Goal: Communication & Community: Answer question/provide support

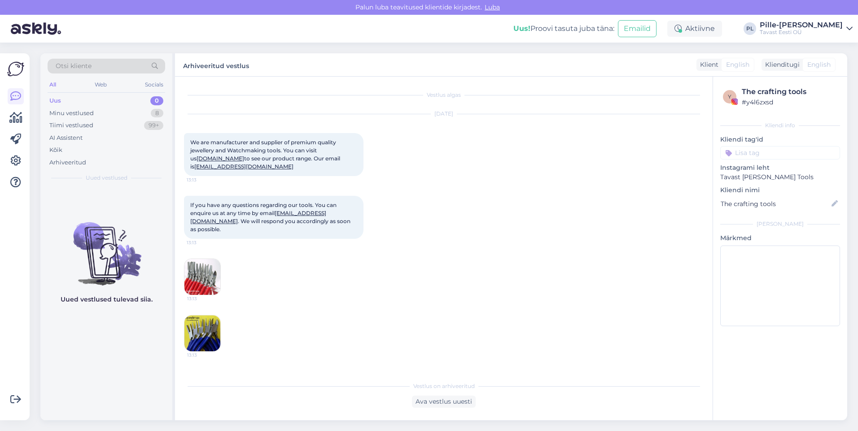
scroll to position [323, 0]
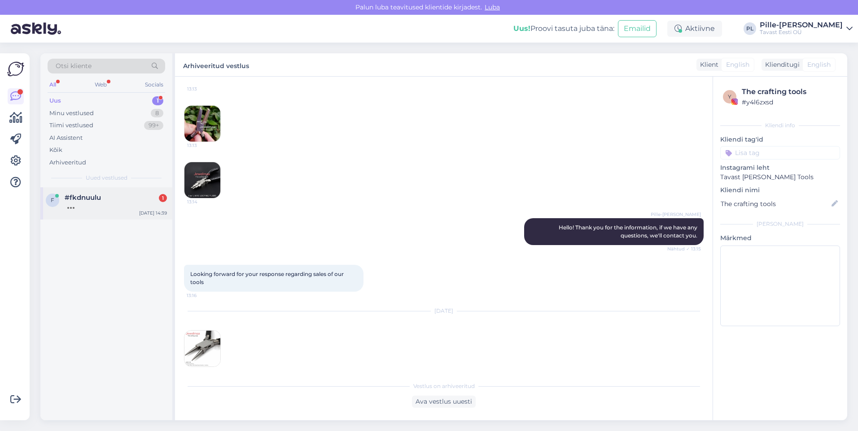
click at [128, 205] on div at bounding box center [116, 206] width 102 height 8
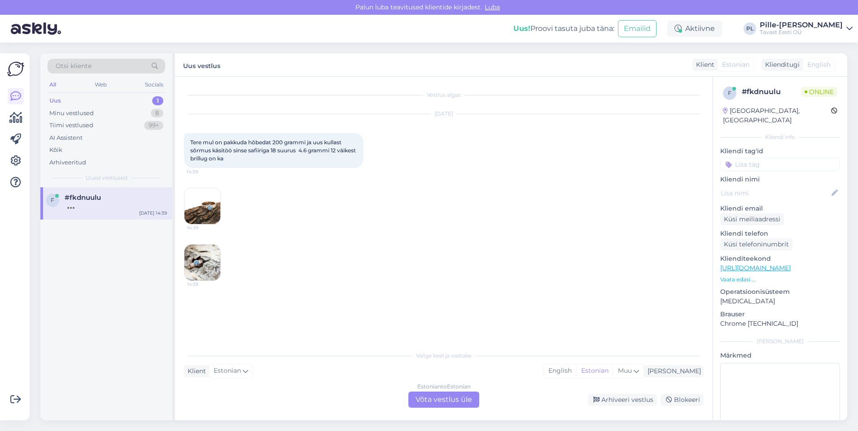
scroll to position [0, 0]
click at [449, 399] on div "Estonian to Estonian Võta vestlus üle" at bounding box center [443, 400] width 71 height 16
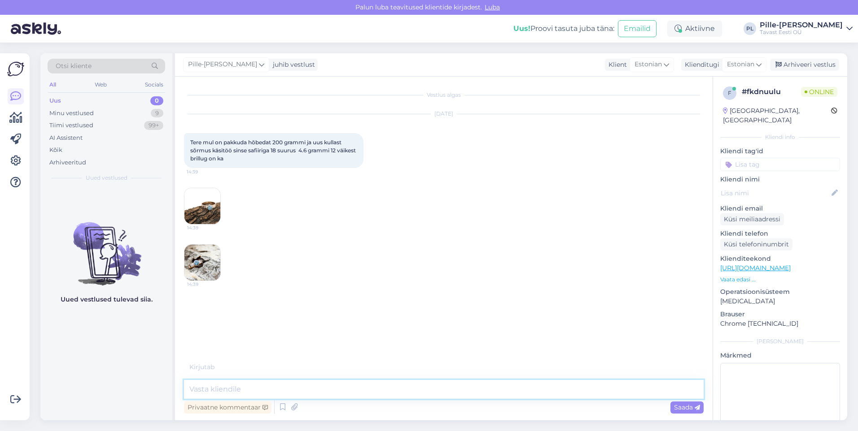
click at [419, 394] on textarea at bounding box center [443, 389] width 519 height 19
type textarea "Tere!"
type textarea "M"
click at [772, 264] on link "[URL][DOMAIN_NAME]" at bounding box center [755, 268] width 70 height 8
click at [456, 395] on textarea "Hind oleneb väärismetallisisaldusest ning kaalust. Hinnakirja leiate siit:" at bounding box center [443, 389] width 519 height 19
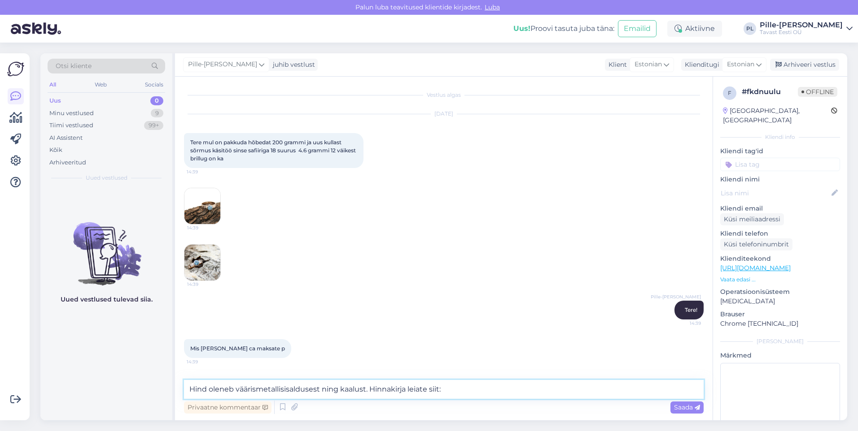
paste textarea "[URL][DOMAIN_NAME]"
click at [366, 389] on textarea "Hind oleneb väärismetallisisaldusest ning kaalust. Hinnakirja leiate siit: [URL…" at bounding box center [443, 389] width 519 height 19
click at [407, 389] on textarea "Hind oleneb väärismetallisisaldusest ning kaalust, lisaväärtusi sh. kivid . Hin…" at bounding box center [443, 389] width 519 height 19
click at [411, 388] on textarea "Hind oleneb väärismetallisisaldusest ning kaalust, lisaväärtusi sh. kivid . Hin…" at bounding box center [443, 389] width 519 height 19
click at [409, 392] on textarea "Hind oleneb väärismetallisisaldusest ning kaalust, lisaväärtusi sh. kivid . Hin…" at bounding box center [443, 389] width 519 height 19
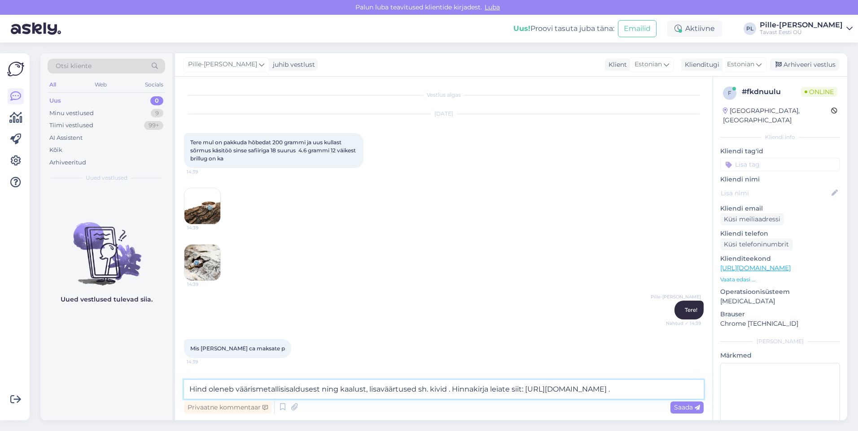
click at [448, 389] on textarea "Hind oleneb väärismetallisisaldusest ning kaalust, lisaväärtused sh. kivid . Hi…" at bounding box center [443, 389] width 519 height 19
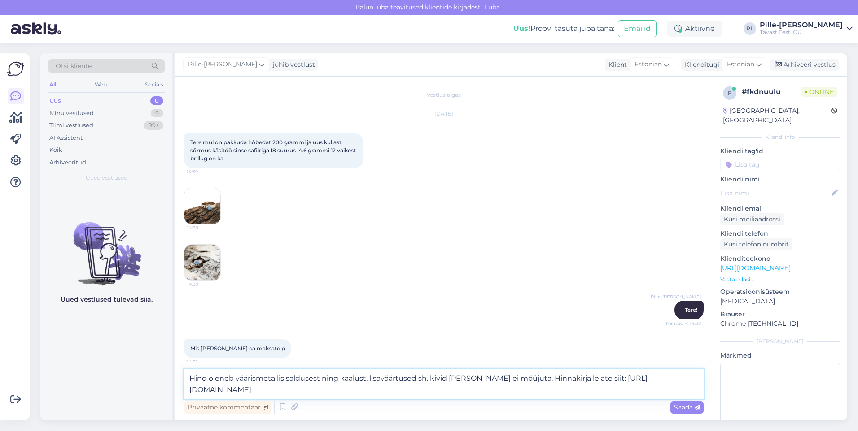
click at [418, 382] on textarea "Hind oleneb väärismetallisisaldusest ning kaalust, lisaväärtused sh. kivid [PER…" at bounding box center [443, 385] width 519 height 30
click at [418, 400] on div "Privaatne kommentaar Saada" at bounding box center [443, 407] width 519 height 17
click at [417, 389] on textarea "Hind oleneb väärismetallisisaldusest ning kaalust, lisaväärtused sh. kivid [PER…" at bounding box center [443, 385] width 519 height 30
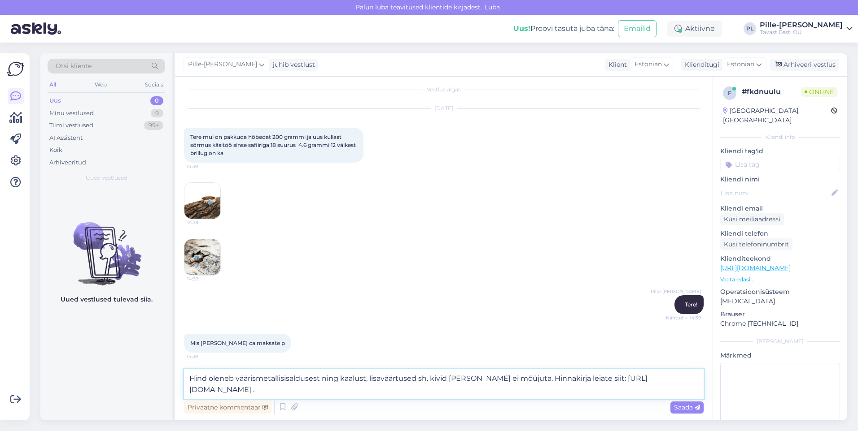
scroll to position [7, 0]
click at [496, 378] on textarea "Hind oleneb väärismetallisisaldusest ning kaalust, lisaväärtused sh. kivid [PER…" at bounding box center [443, 385] width 519 height 30
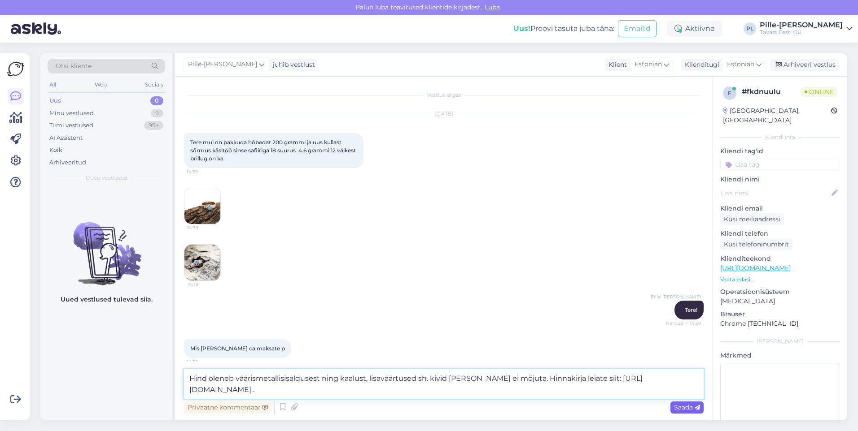
type textarea "Hind oleneb väärismetallisisaldusest ning kaalust, lisaväärtused sh. kivid [PER…"
click at [684, 409] on span "Saada" at bounding box center [687, 408] width 26 height 8
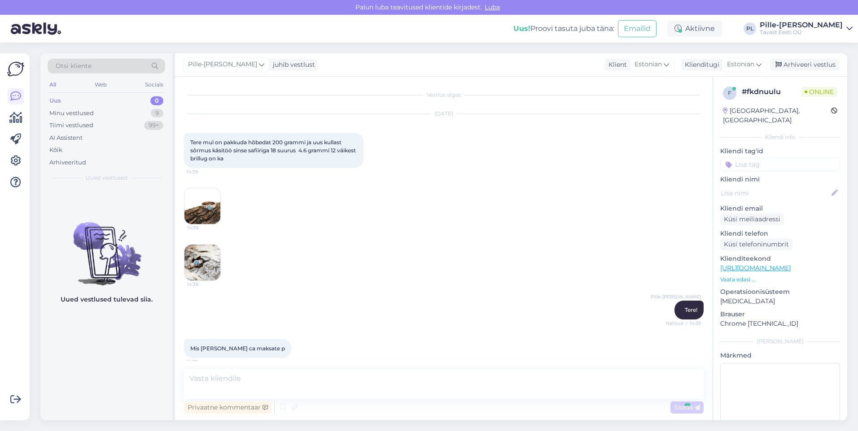
scroll to position [51, 0]
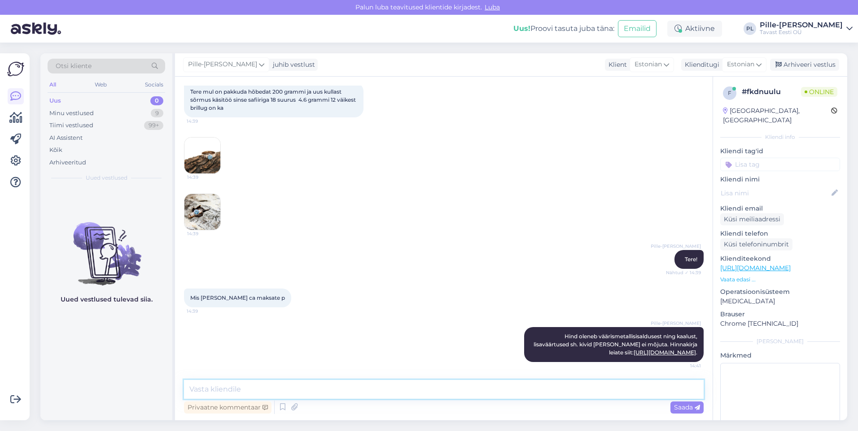
click at [568, 397] on textarea at bounding box center [443, 389] width 519 height 19
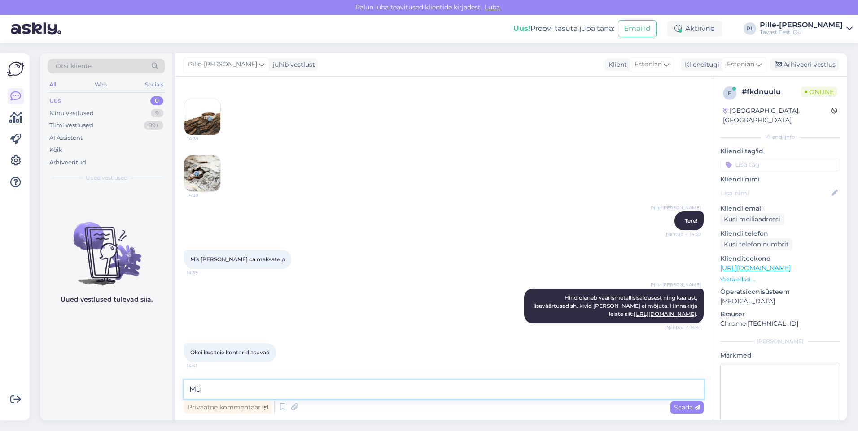
type textarea "M"
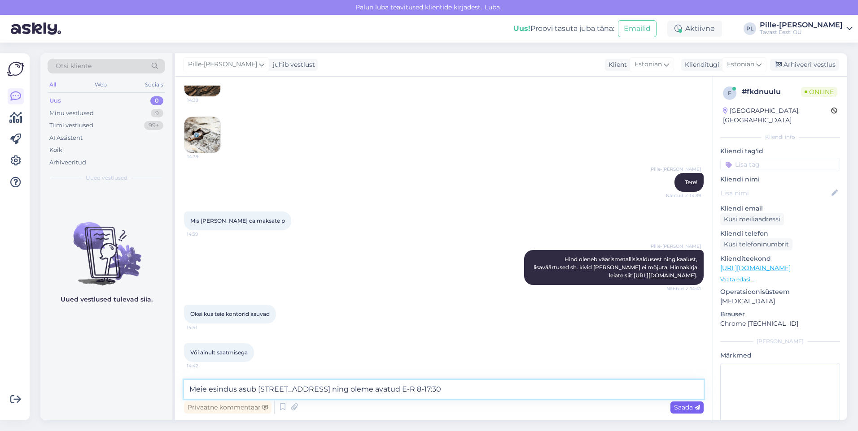
type textarea "Meie esindus asub [STREET_ADDRESS] ning oleme avatud E-R 8-17:30"
click at [687, 405] on span "Saada" at bounding box center [687, 408] width 26 height 8
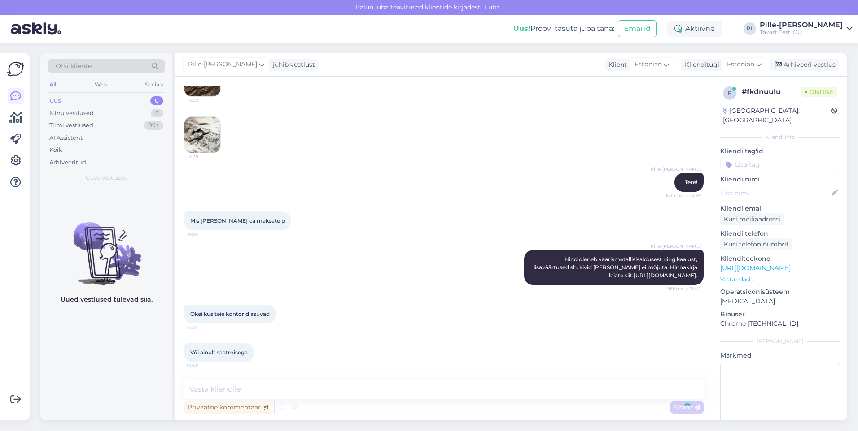
scroll to position [174, 0]
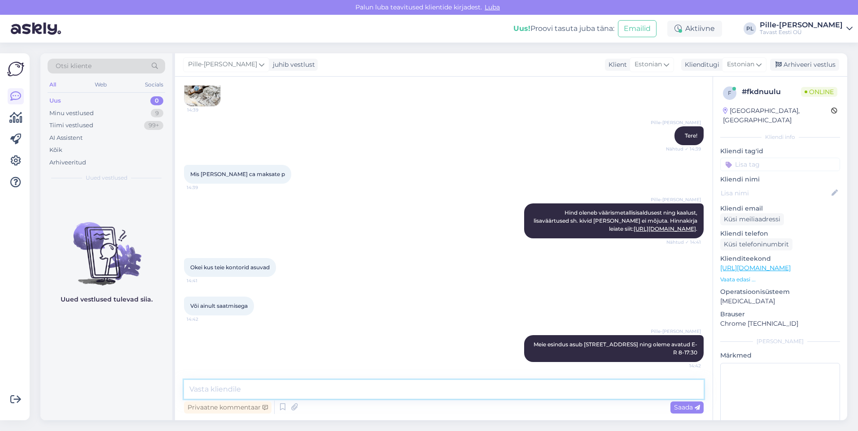
click at [592, 391] on textarea at bounding box center [443, 389] width 519 height 19
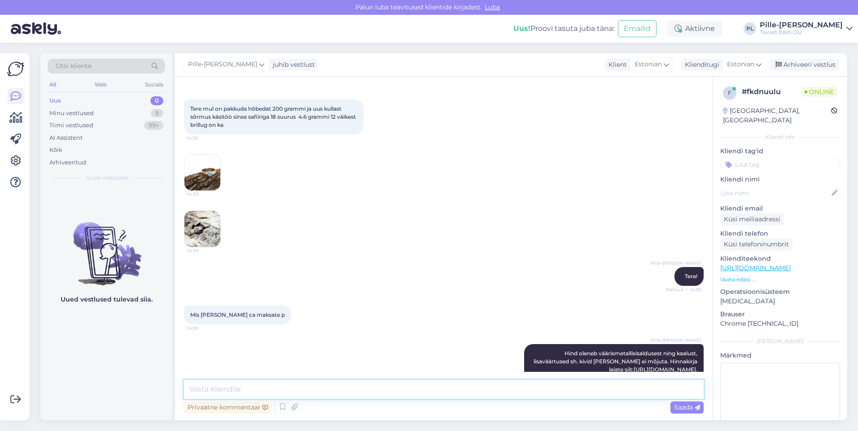
scroll to position [0, 0]
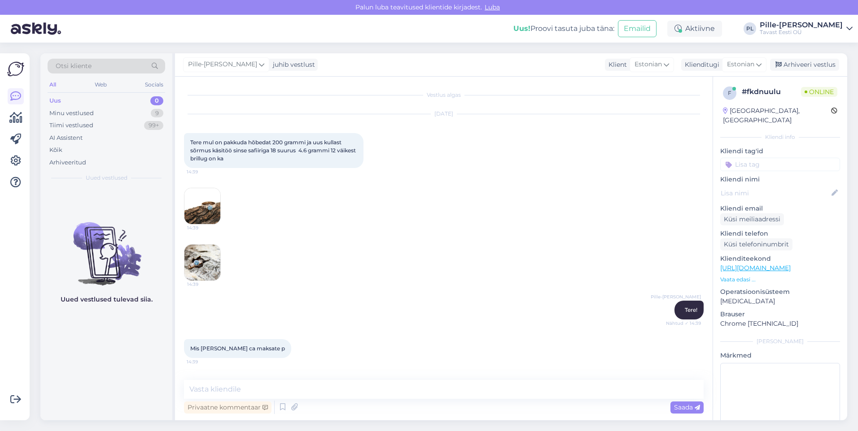
click at [356, 215] on div "[DATE] Tere mul on pakkuda hõbedat 200 grammi ja uus kullast sõrmus käsitöö sin…" at bounding box center [443, 198] width 519 height 187
click at [218, 207] on img at bounding box center [202, 206] width 36 height 36
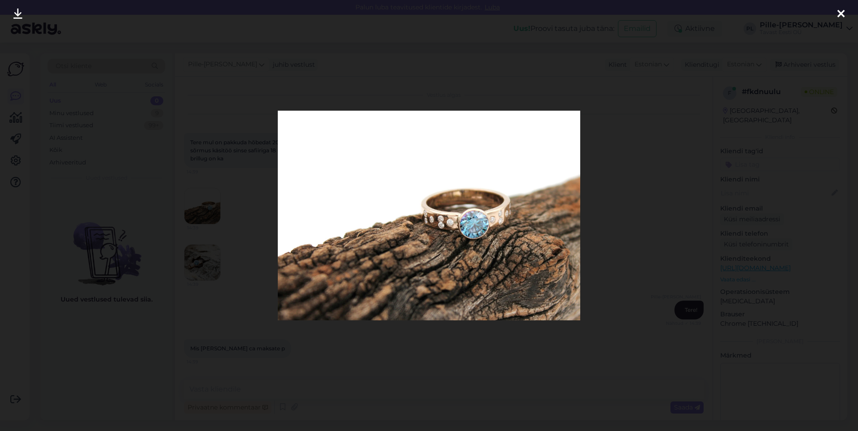
click at [657, 202] on div at bounding box center [429, 215] width 858 height 431
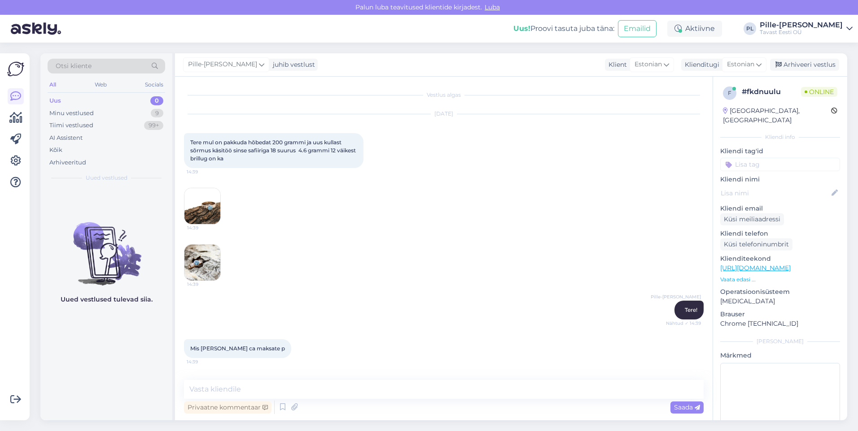
click at [210, 259] on img at bounding box center [202, 263] width 36 height 36
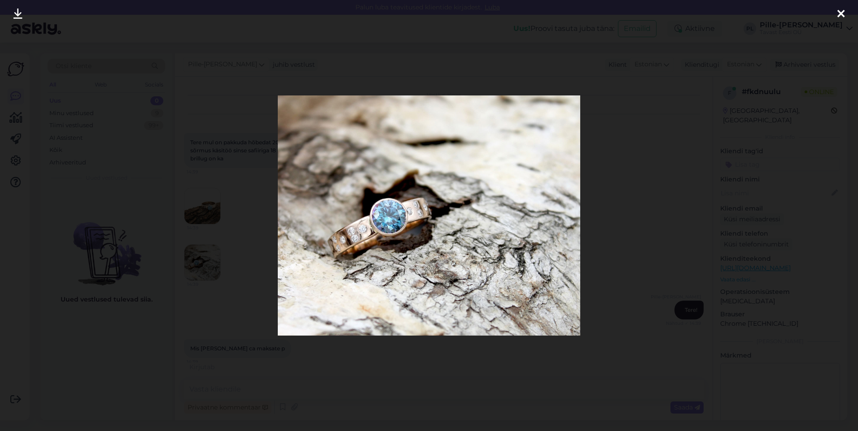
click at [626, 188] on div at bounding box center [429, 215] width 858 height 431
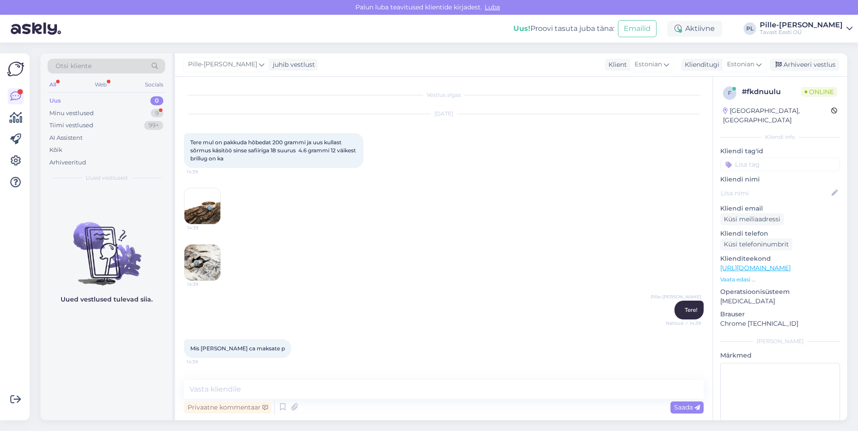
scroll to position [221, 0]
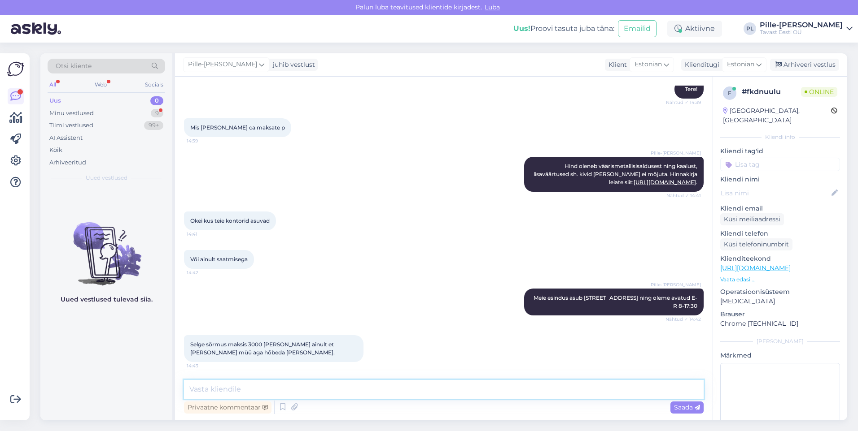
click at [298, 389] on textarea at bounding box center [443, 389] width 519 height 19
type textarea "S"
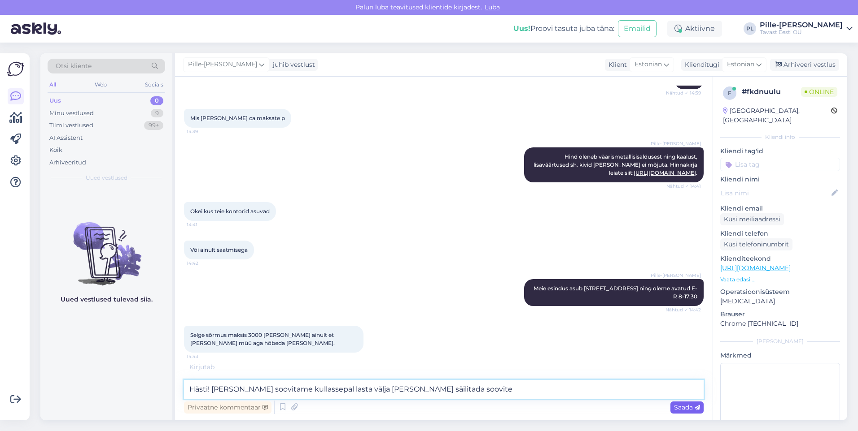
type textarea "Hästi! [PERSON_NAME] soovitame kullassepal lasta välja [PERSON_NAME] säilitada …"
click at [680, 406] on span "Saada" at bounding box center [687, 408] width 26 height 8
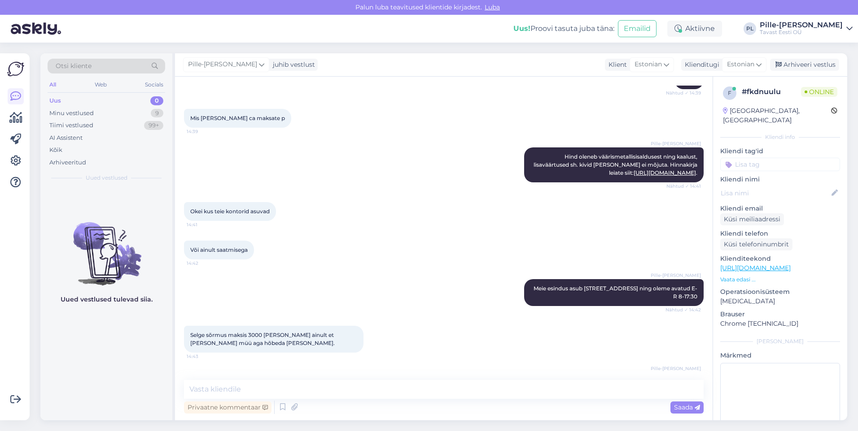
scroll to position [268, 0]
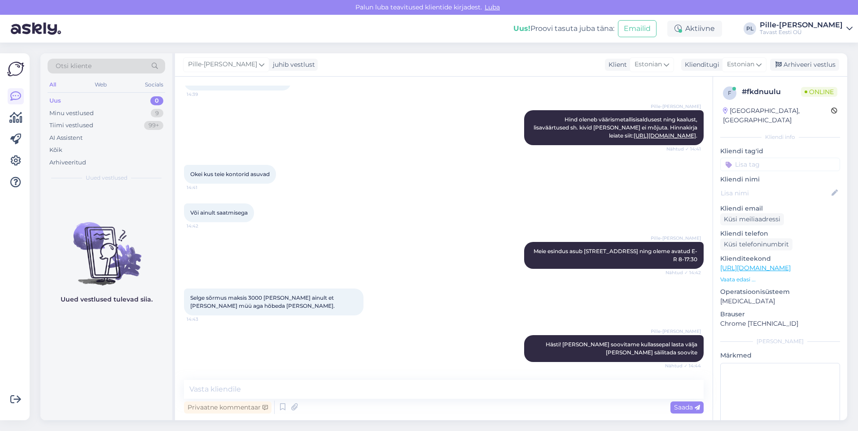
click at [592, 406] on div "Privaatne kommentaar Saada" at bounding box center [443, 407] width 519 height 17
click at [576, 393] on textarea at bounding box center [443, 389] width 519 height 19
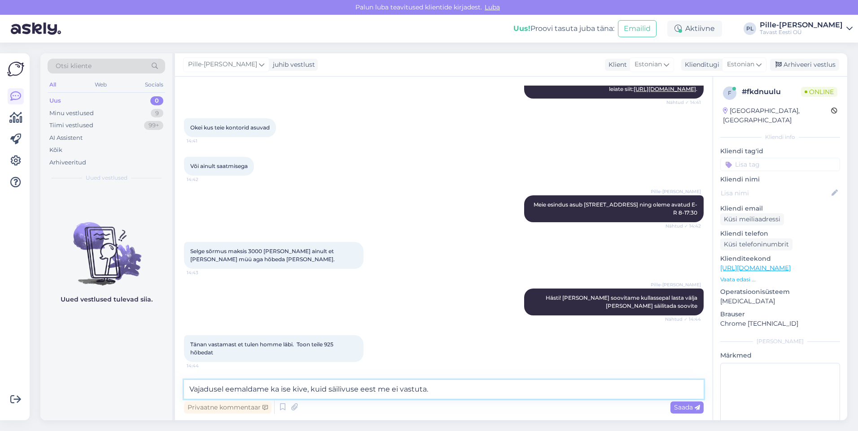
click at [434, 389] on textarea "Vajadusel eemaldame ka ise kive, kuid säilivuse eest me ei vastuta." at bounding box center [443, 389] width 519 height 19
click at [292, 393] on textarea "Vajadusel eemaldame ka ise kive, kuid säilivuse eest me ei vastuta." at bounding box center [443, 389] width 519 height 19
type textarea "Vajadusel eemaldame ka ise suuremaid kive, kuid säilivuse eest me ei vastuta."
click at [699, 408] on icon at bounding box center [696, 407] width 5 height 5
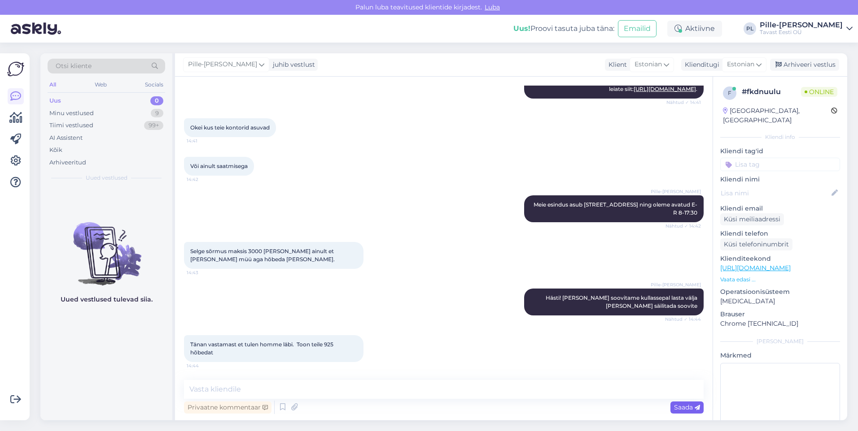
scroll to position [361, 0]
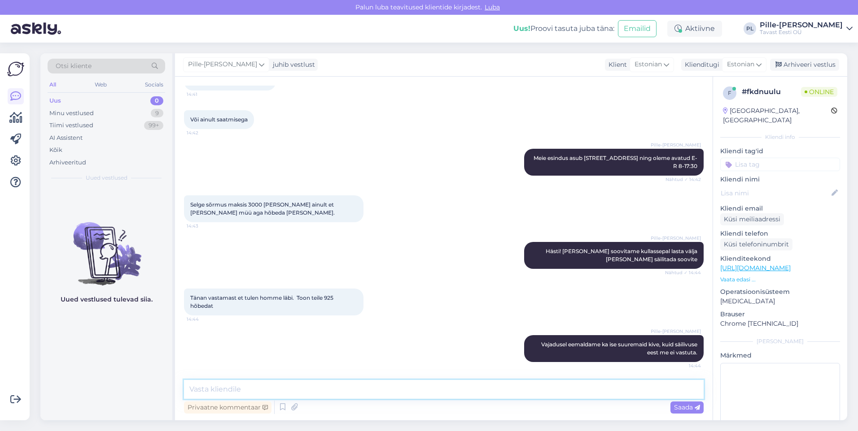
click at [342, 392] on textarea at bounding box center [443, 389] width 519 height 19
type textarea "Hästi, jääme Teid ootama. Kohtumiseni!"
click at [680, 406] on span "Saada" at bounding box center [687, 408] width 26 height 8
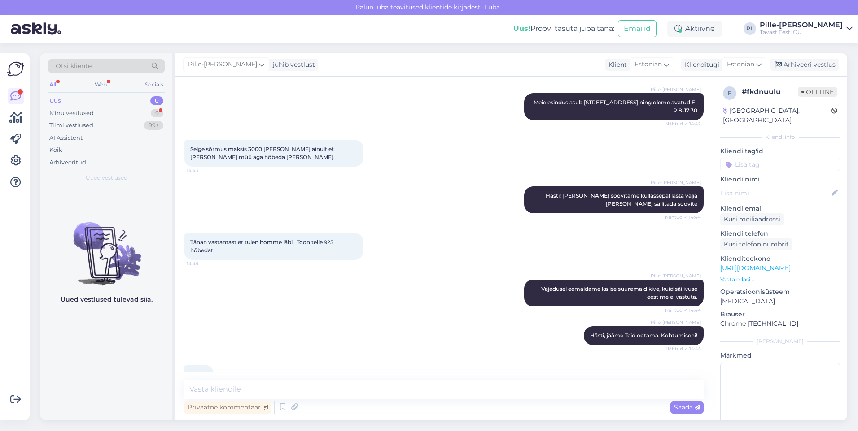
scroll to position [438, 0]
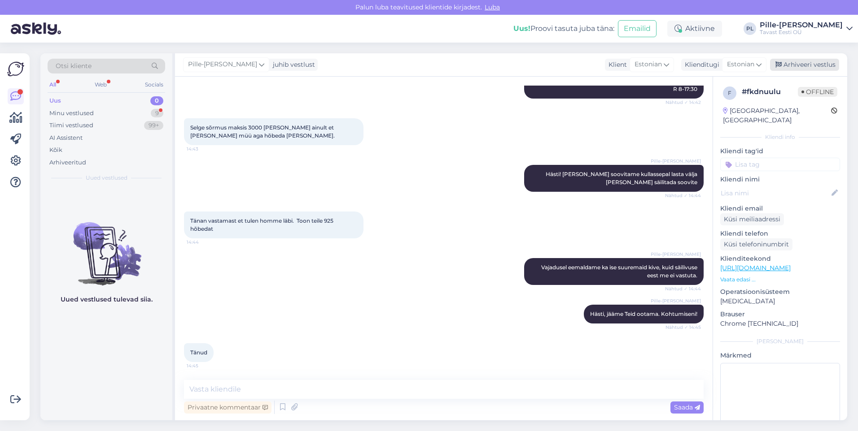
click at [791, 69] on div "Arhiveeri vestlus" at bounding box center [804, 65] width 69 height 12
